Goal: Information Seeking & Learning: Learn about a topic

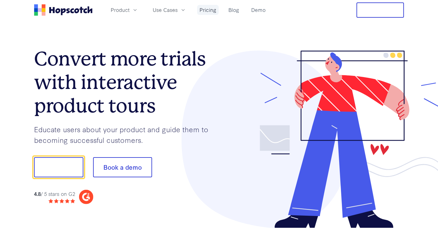
click at [204, 13] on link "Pricing" at bounding box center [208, 10] width 22 height 10
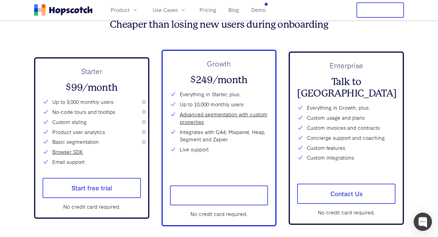
scroll to position [2207, 0]
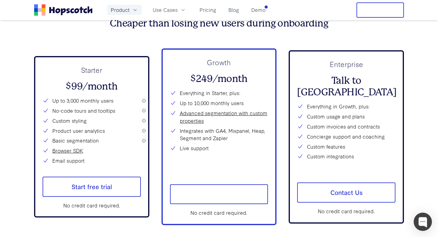
click at [134, 7] on button "Product" at bounding box center [124, 10] width 35 height 10
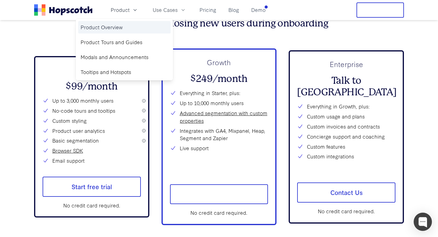
click at [127, 26] on link "Product Overview" at bounding box center [124, 27] width 92 height 12
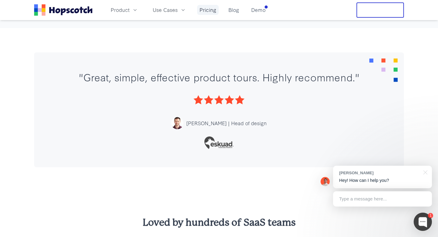
click at [210, 8] on link "Pricing" at bounding box center [208, 10] width 22 height 10
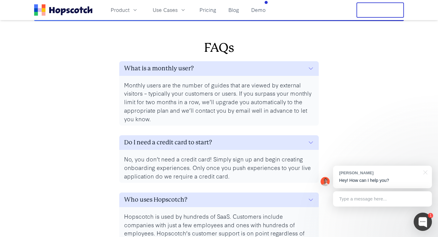
scroll to position [2625, 0]
